Goal: Task Accomplishment & Management: Use online tool/utility

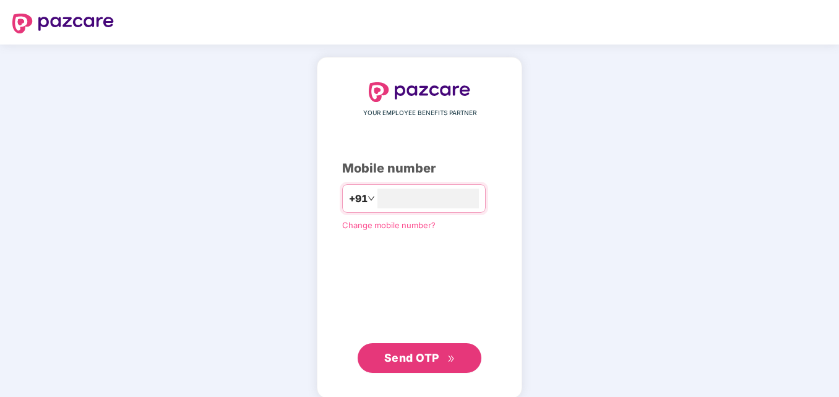
type input "**********"
click at [404, 365] on span "Send OTP" at bounding box center [419, 358] width 71 height 17
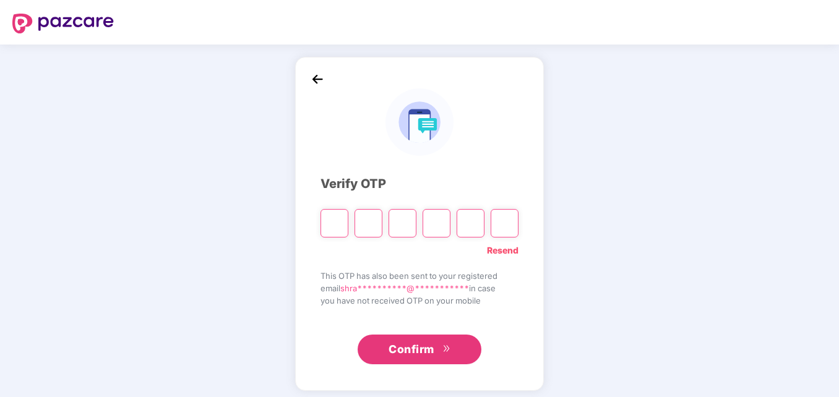
type input "*"
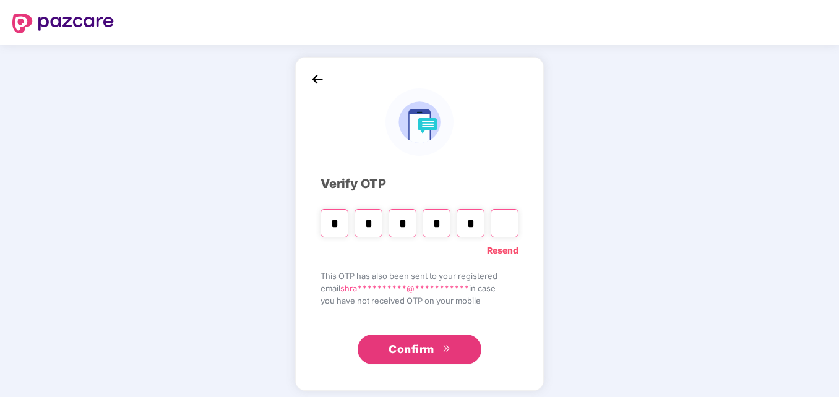
type input "*"
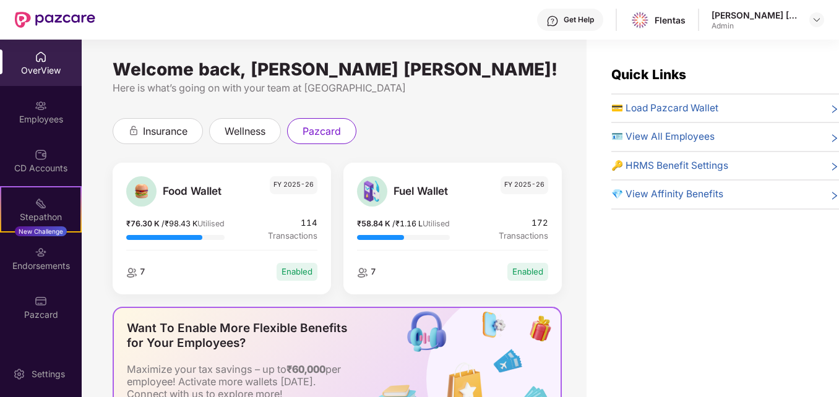
click at [656, 103] on span "💳 Load Pazcard Wallet" at bounding box center [665, 108] width 107 height 15
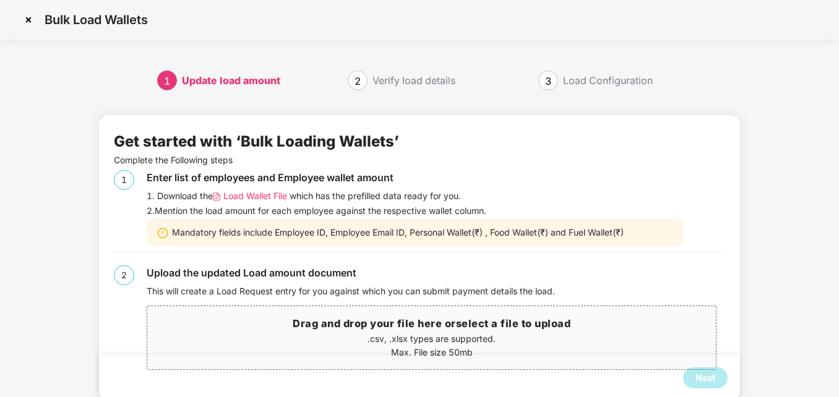
click at [25, 20] on img at bounding box center [29, 20] width 20 height 20
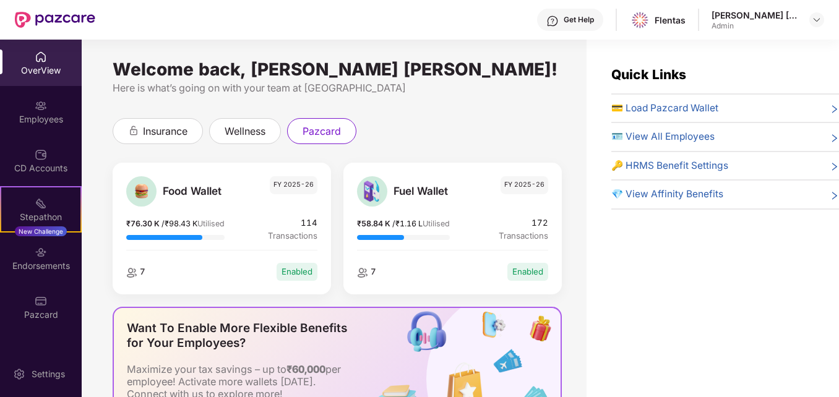
click at [680, 112] on span "💳 Load Pazcard Wallet" at bounding box center [665, 108] width 107 height 15
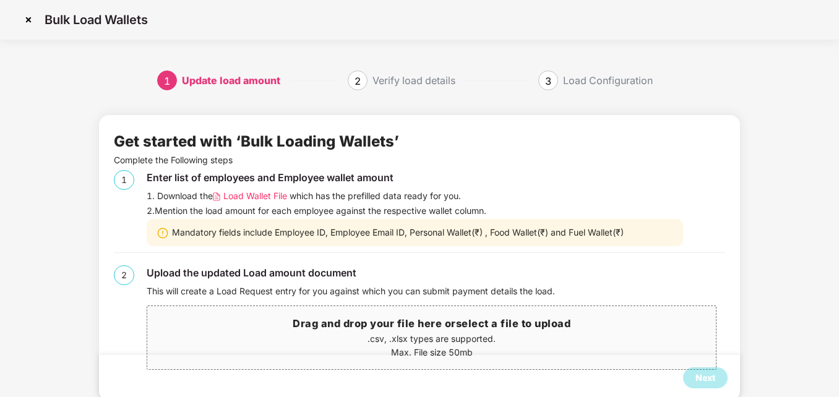
click at [26, 19] on img at bounding box center [29, 20] width 20 height 20
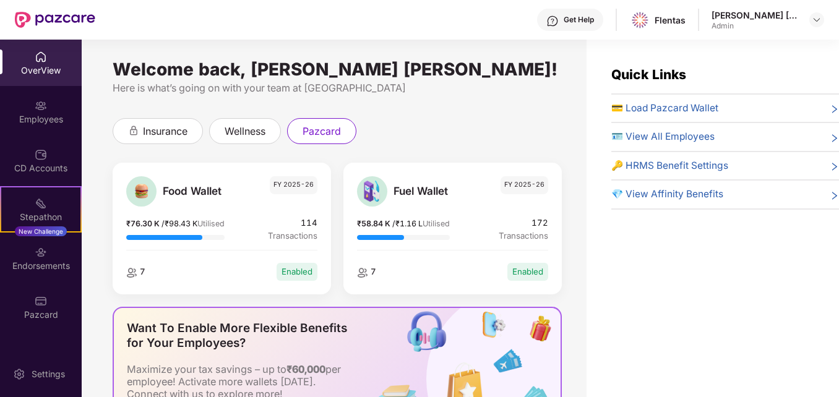
click at [697, 102] on span "💳 Load Pazcard Wallet" at bounding box center [665, 108] width 107 height 15
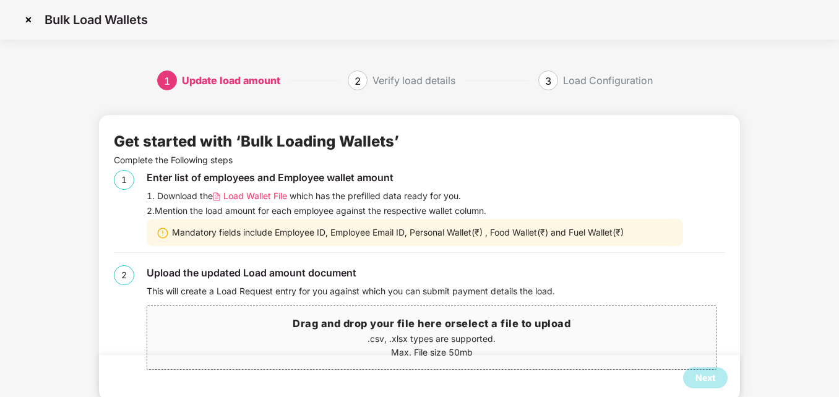
click at [394, 335] on p ".csv, .xlsx types are supported." at bounding box center [431, 339] width 569 height 14
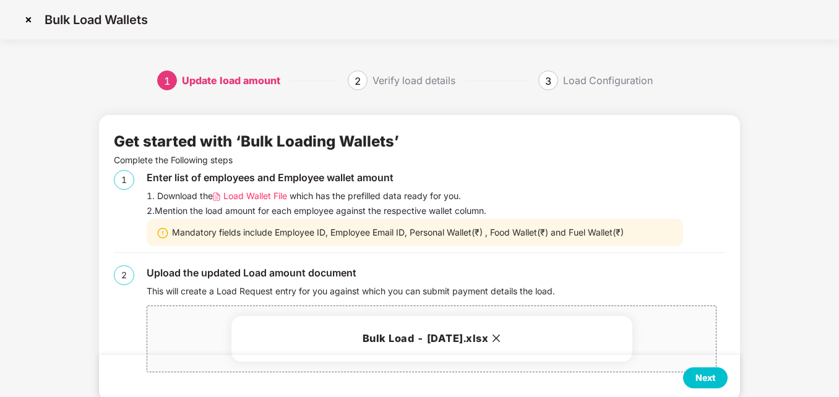
click at [712, 375] on div "Next" at bounding box center [706, 378] width 20 height 14
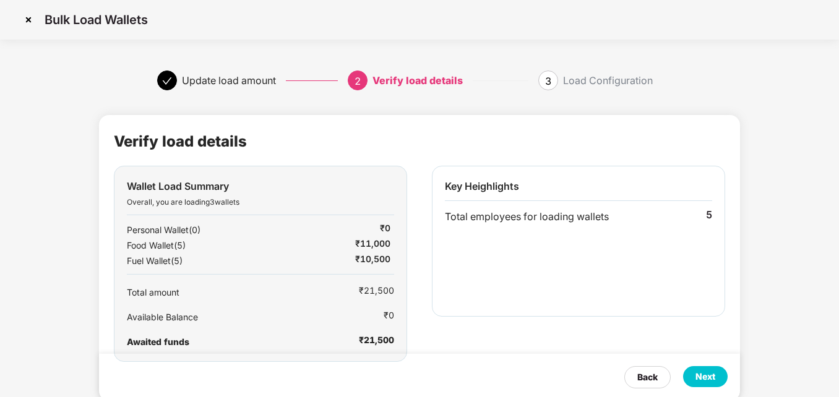
scroll to position [28, 0]
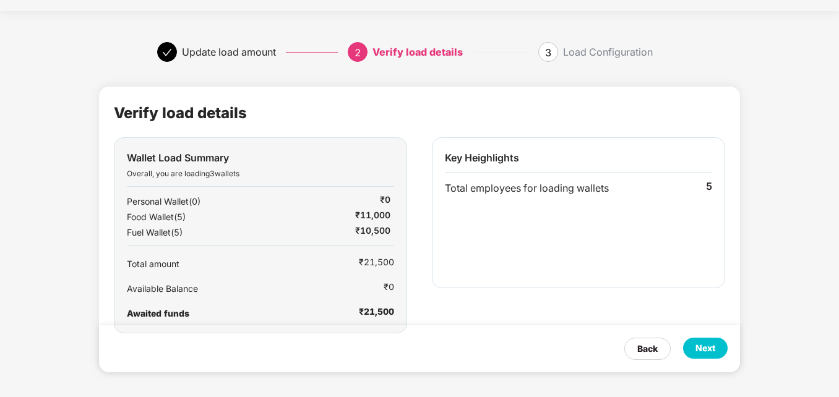
click at [709, 351] on div "Next" at bounding box center [706, 349] width 20 height 14
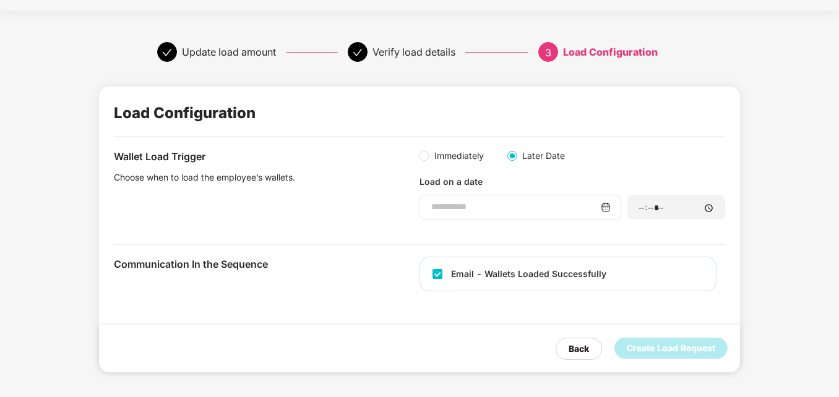
click at [491, 199] on div at bounding box center [521, 207] width 202 height 25
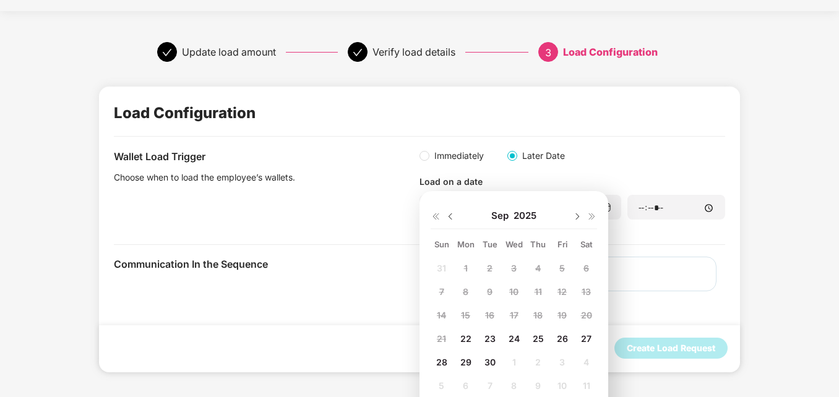
click at [487, 368] on div "30" at bounding box center [490, 362] width 19 height 19
type input "**********"
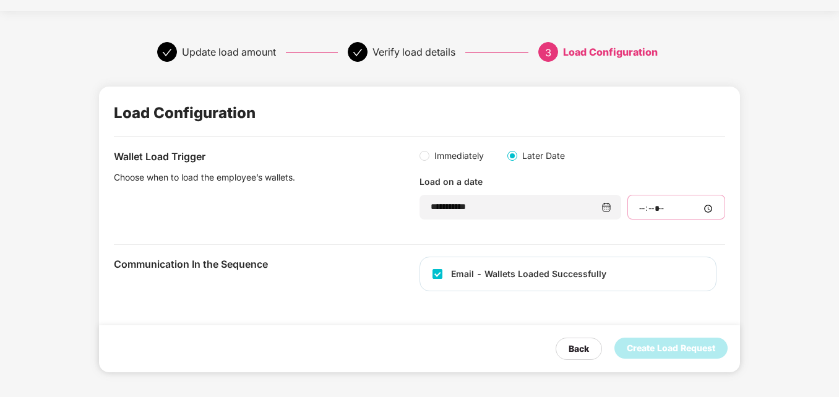
click at [673, 204] on input "time" at bounding box center [676, 208] width 77 height 13
type input "*****"
click at [697, 352] on div "Create Load Request" at bounding box center [671, 349] width 89 height 14
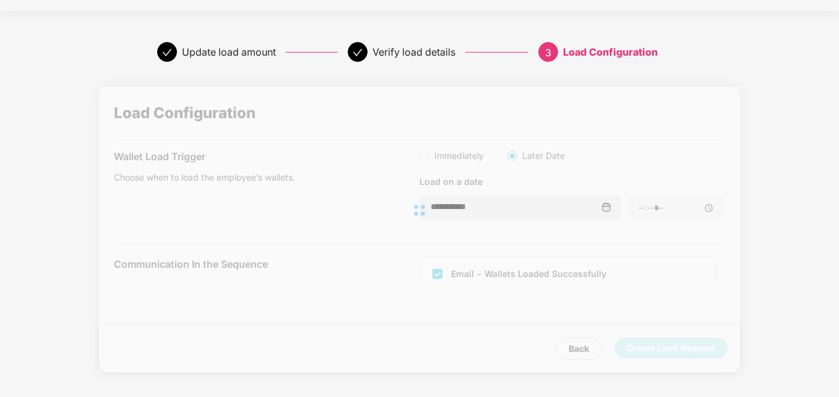
click at [697, 352] on div "**********" at bounding box center [419, 230] width 641 height 286
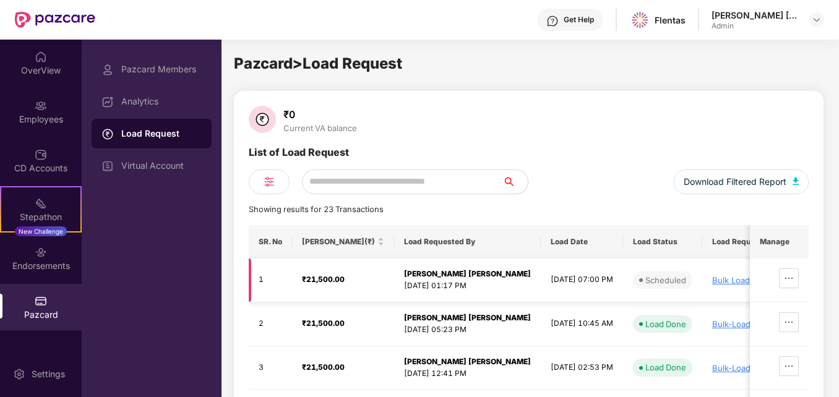
click at [715, 282] on div "Bulk Load - [DATE].xlsx" at bounding box center [775, 280] width 126 height 10
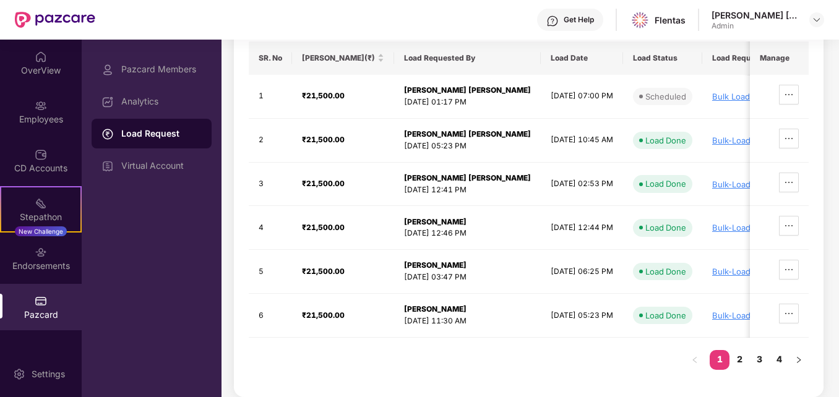
scroll to position [86, 0]
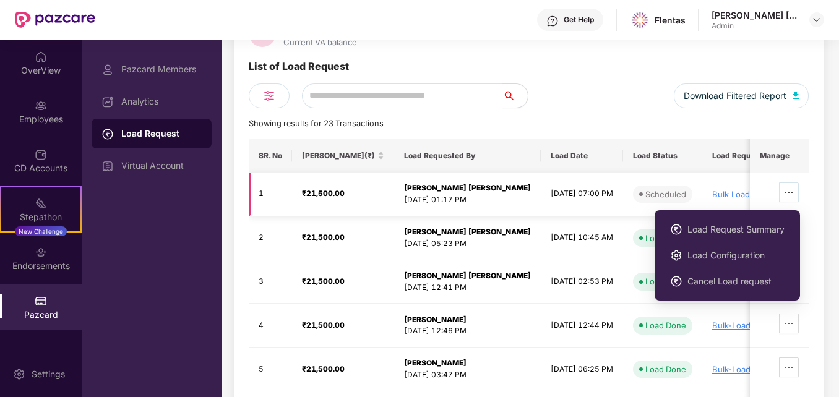
click at [787, 189] on icon "ellipsis" at bounding box center [789, 193] width 10 height 10
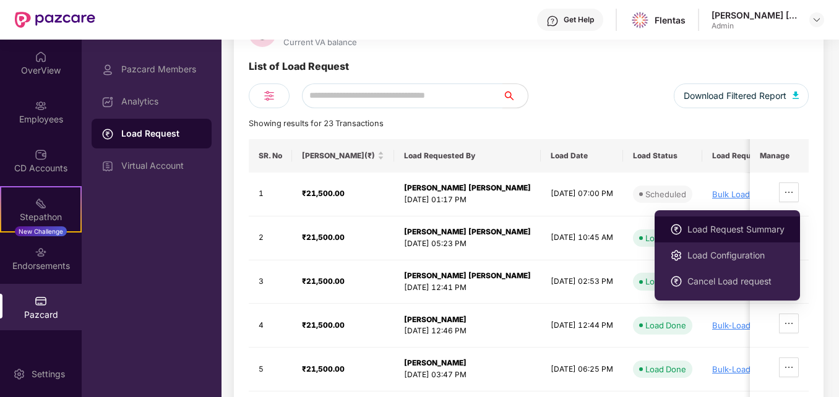
click at [718, 219] on li "Load Request Summary" at bounding box center [727, 230] width 145 height 26
